Goal: Task Accomplishment & Management: Manage account settings

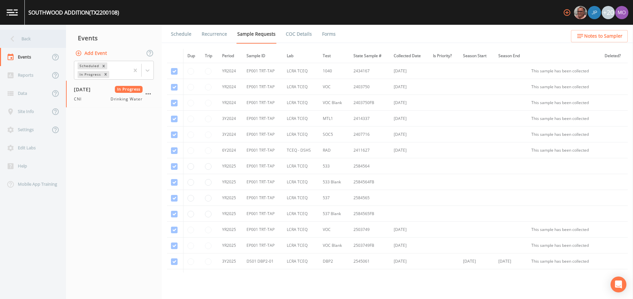
click at [50, 39] on div "Back" at bounding box center [29, 39] width 59 height 18
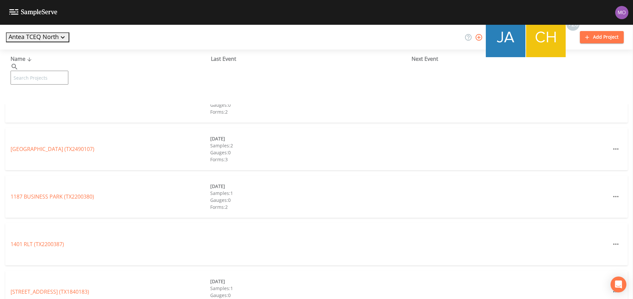
click at [53, 71] on input "text" at bounding box center [40, 78] width 58 height 14
paste input "TX2200115"
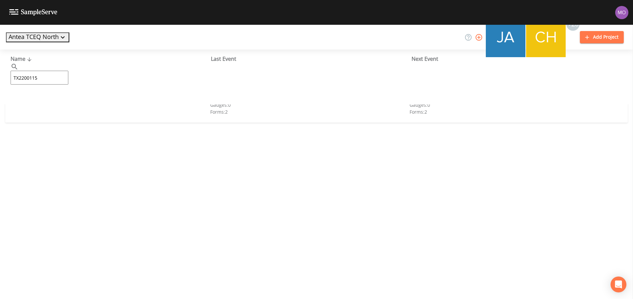
type input "TX2200115"
click at [52, 103] on link "[GEOGRAPHIC_DATA] (TX2200115)" at bounding box center [53, 101] width 84 height 7
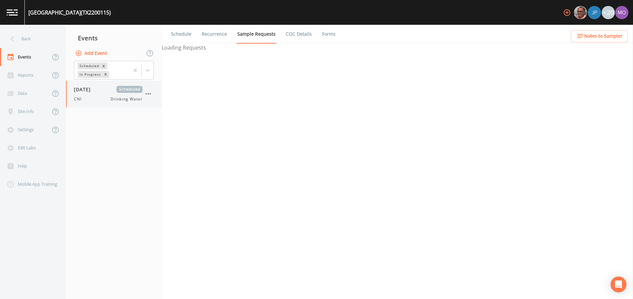
click at [81, 91] on span "[DATE]" at bounding box center [84, 89] width 21 height 7
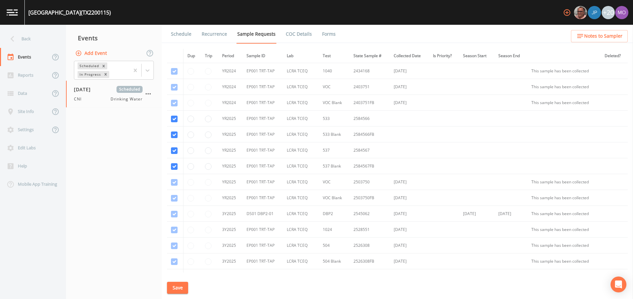
click at [323, 36] on link "Forms" at bounding box center [329, 34] width 16 height 18
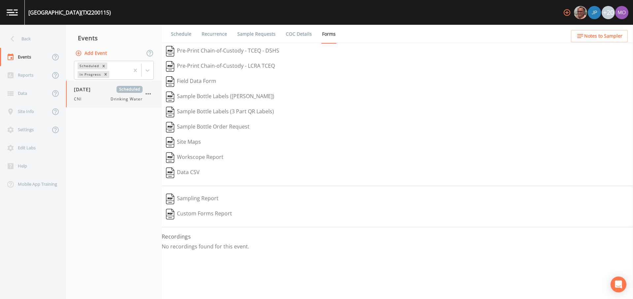
click at [152, 95] on button "button" at bounding box center [148, 93] width 11 height 11
